Goal: Task Accomplishment & Management: Use online tool/utility

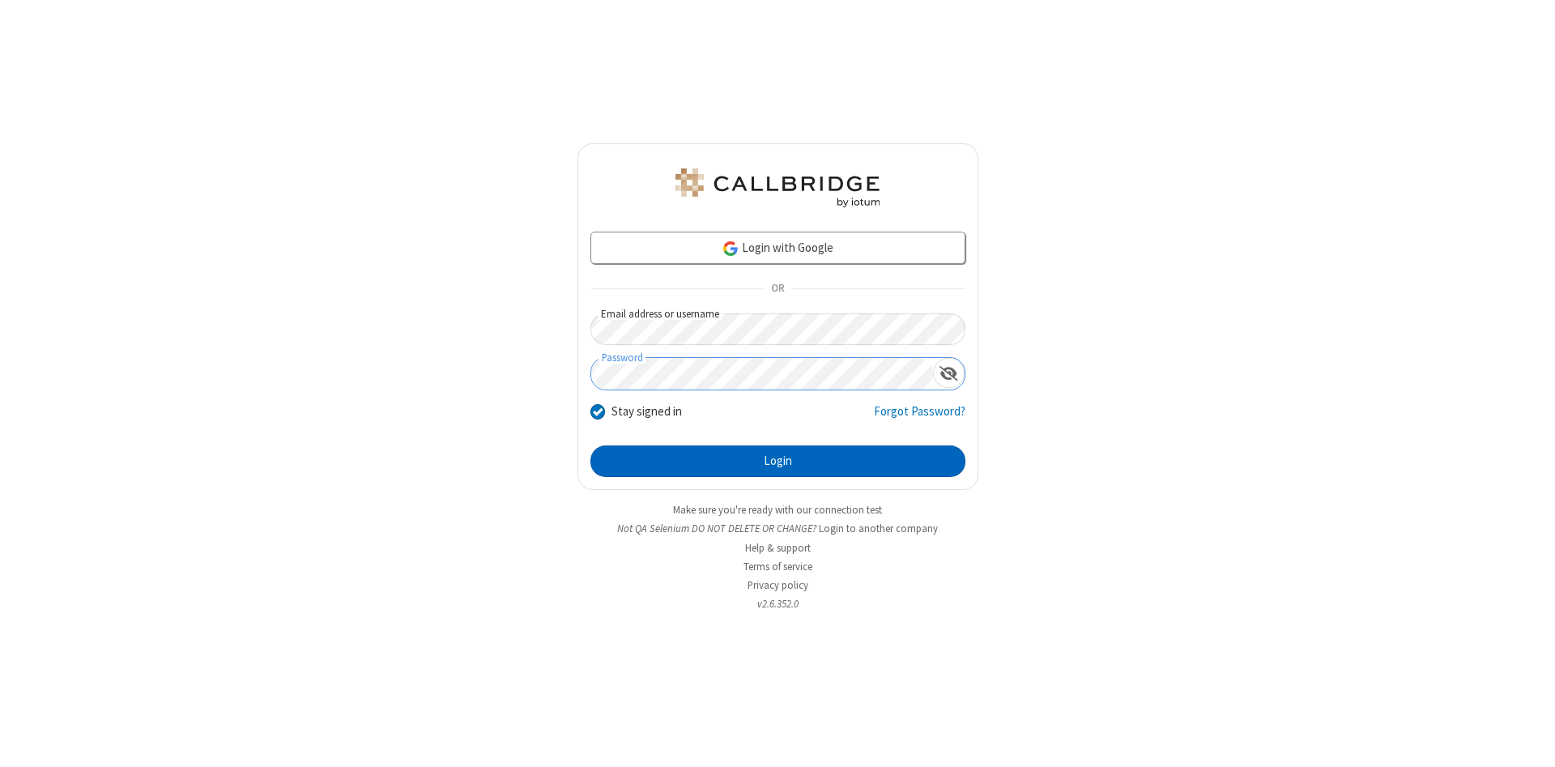
click at [777, 462] on button "Login" at bounding box center [777, 461] width 375 height 32
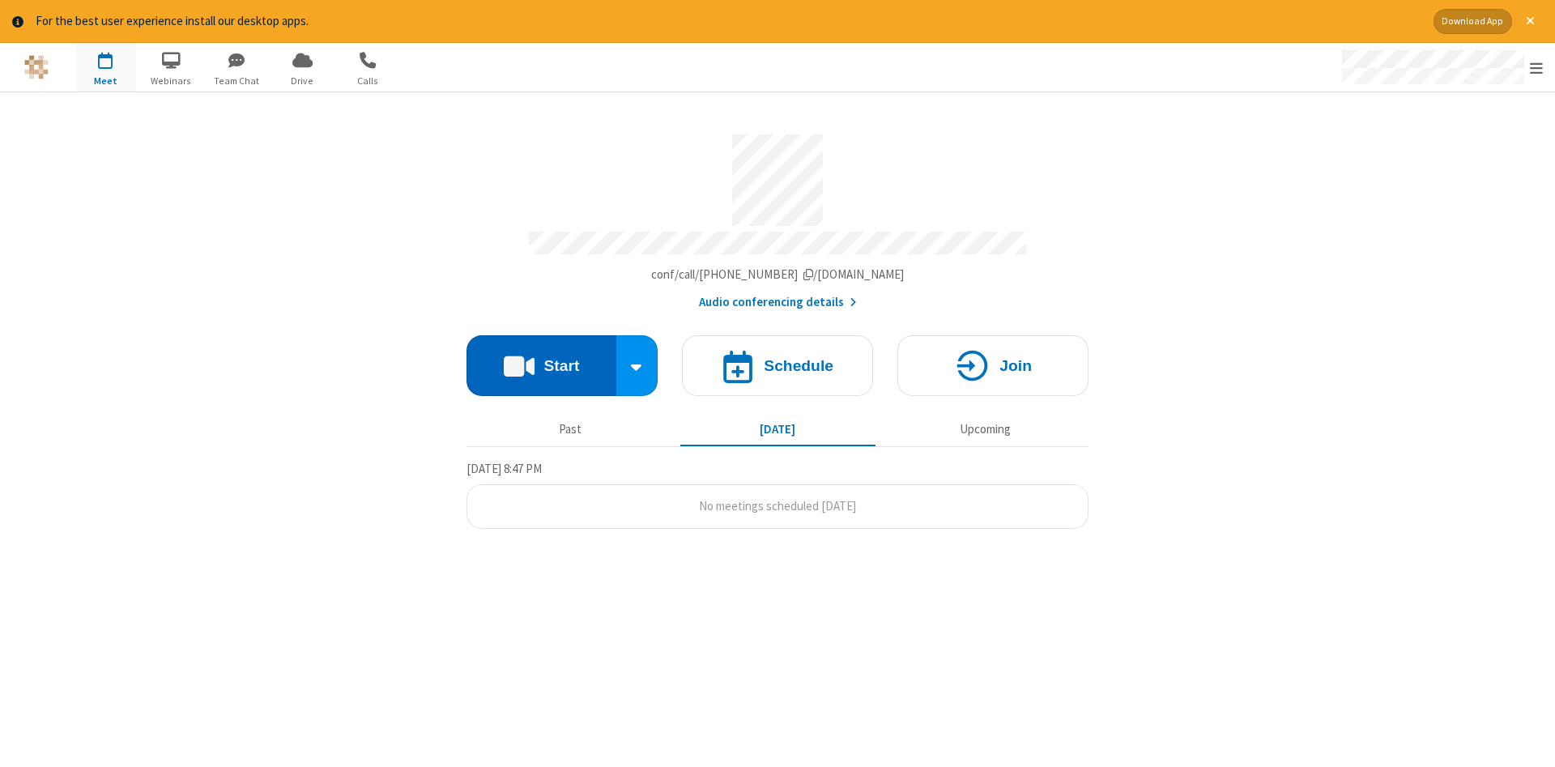
click at [541, 359] on button "Start" at bounding box center [541, 365] width 150 height 61
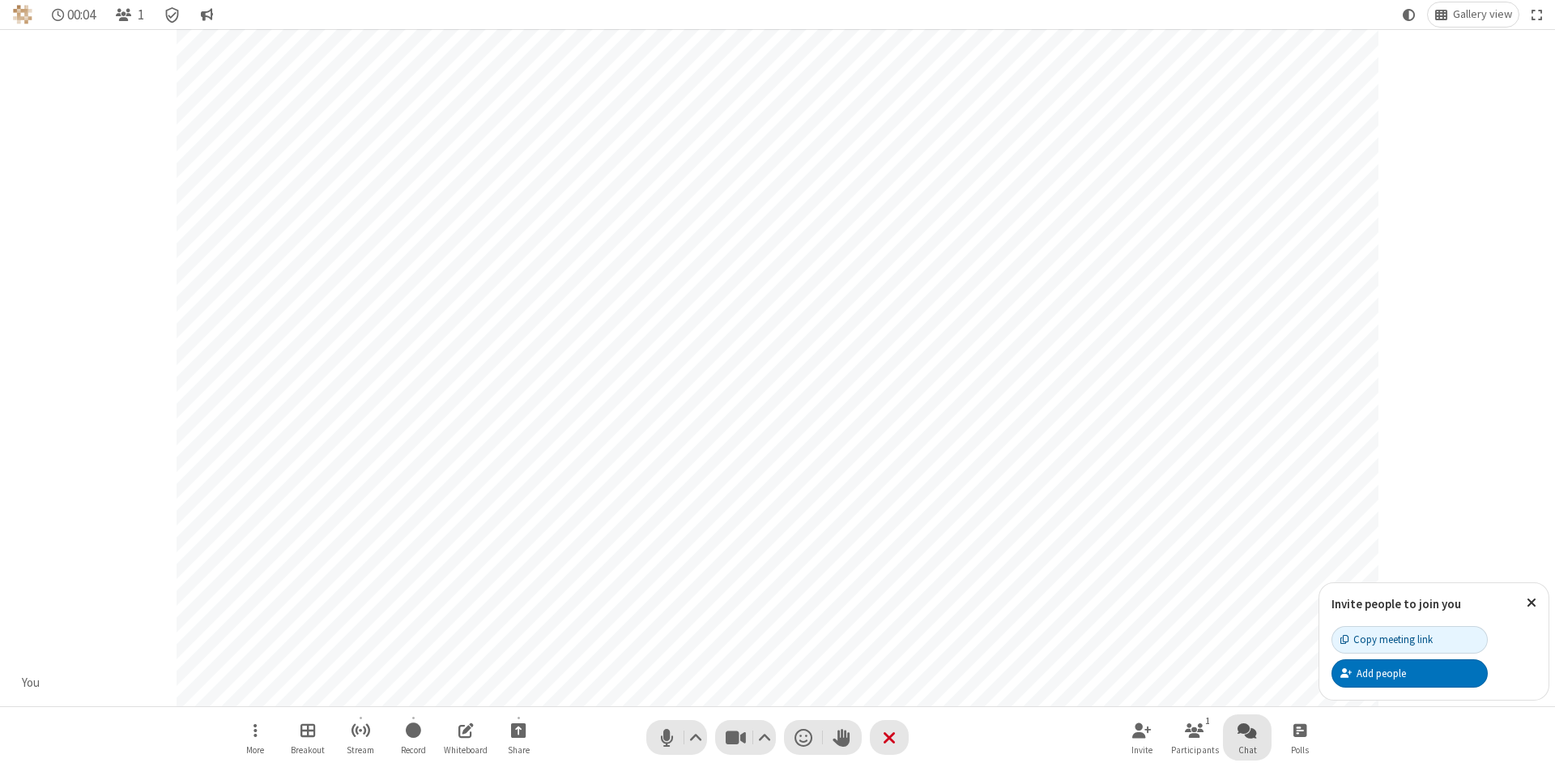
click at [1247, 730] on span "Open chat" at bounding box center [1246, 730] width 19 height 20
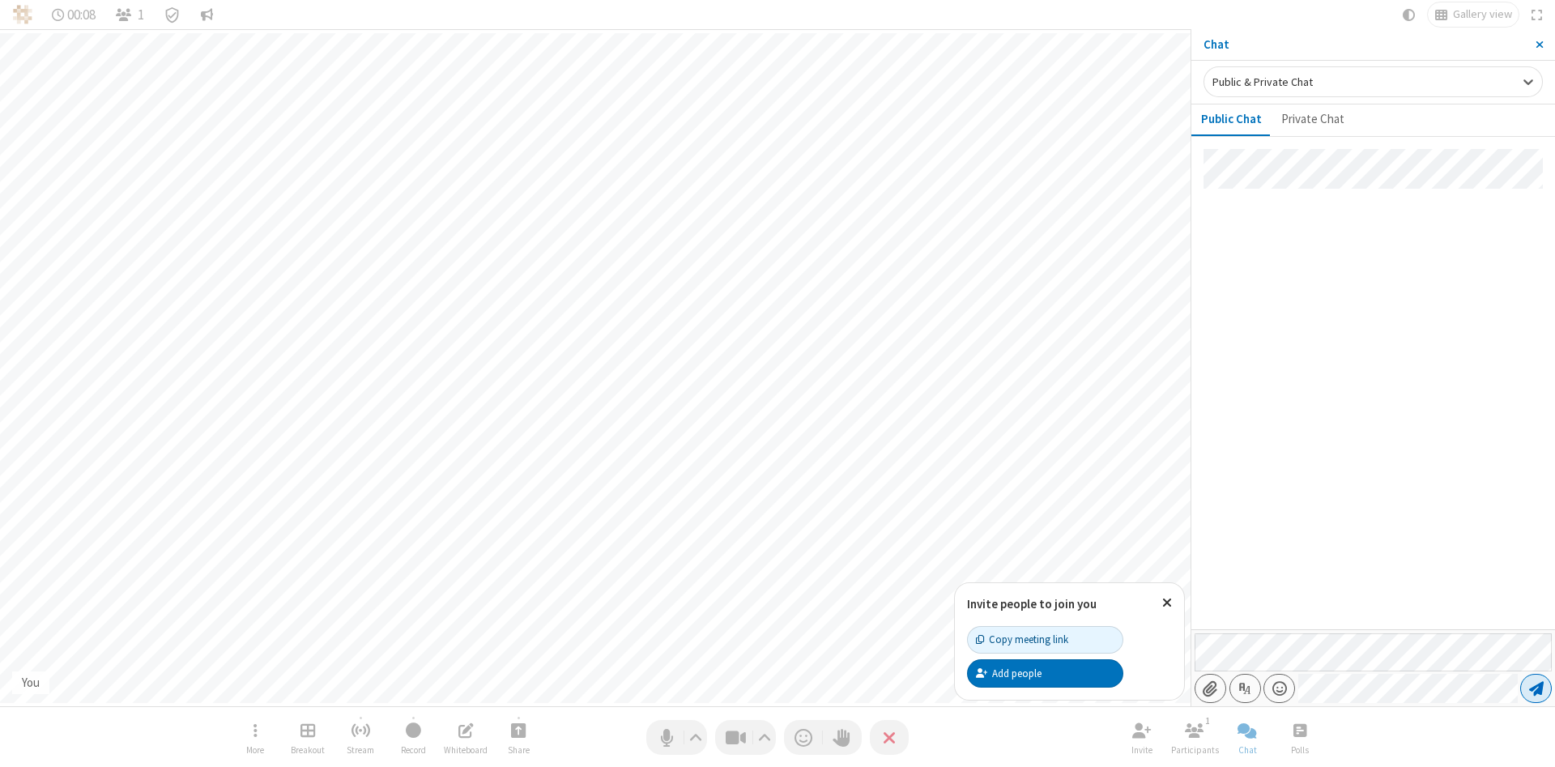
click at [1535, 688] on span "Send message" at bounding box center [1536, 688] width 15 height 16
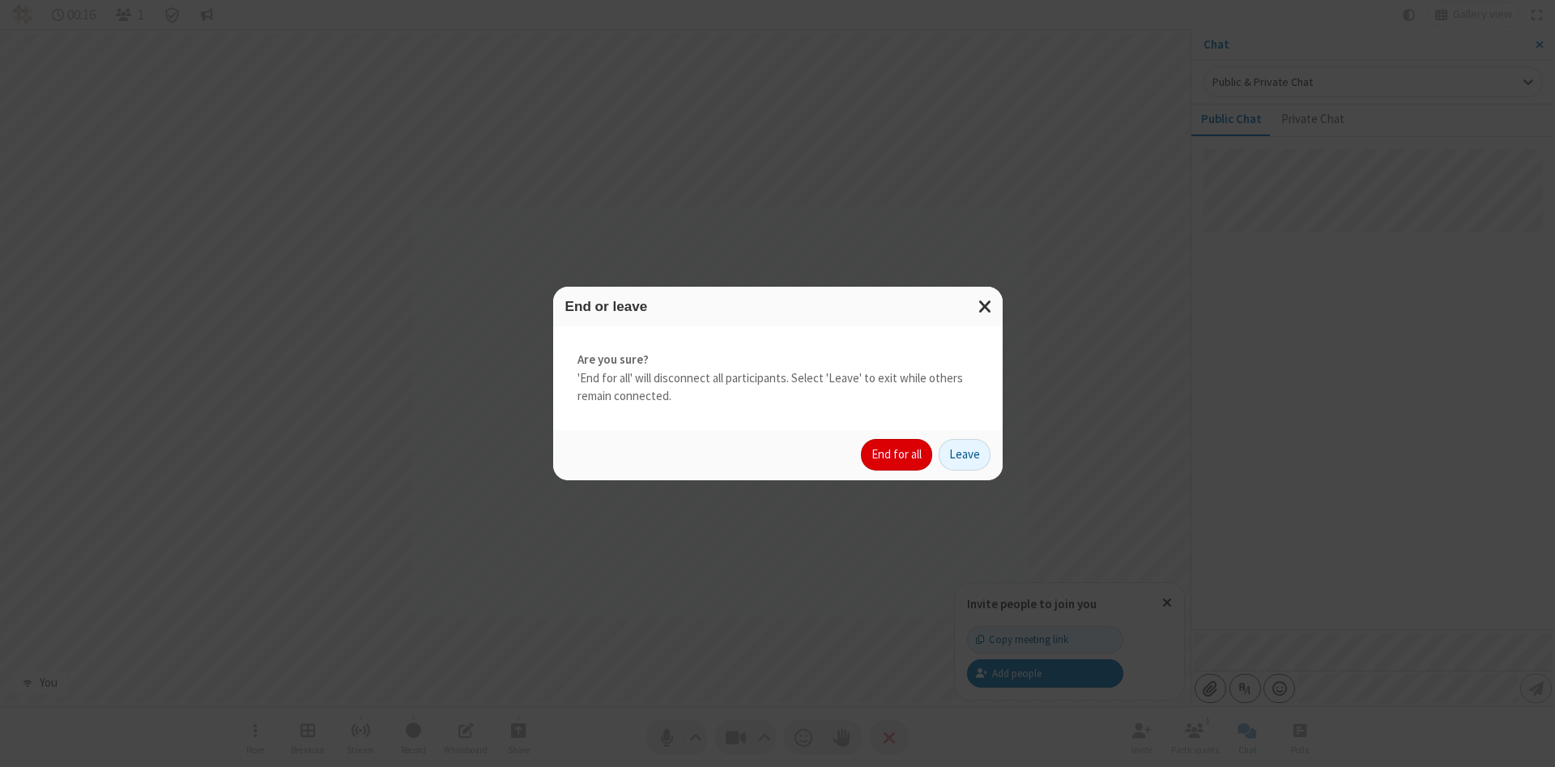
click at [897, 454] on button "End for all" at bounding box center [896, 455] width 71 height 32
